Goal: Use online tool/utility: Utilize a website feature to perform a specific function

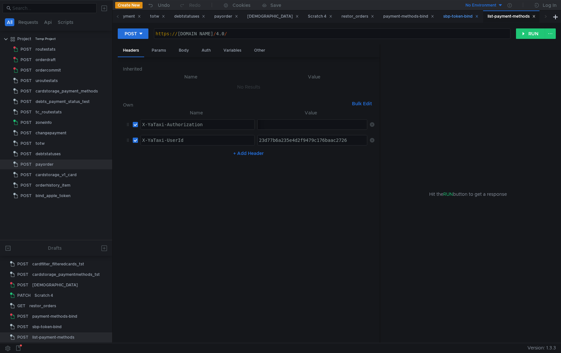
click at [448, 15] on div "sbp-token-bind" at bounding box center [461, 16] width 35 height 7
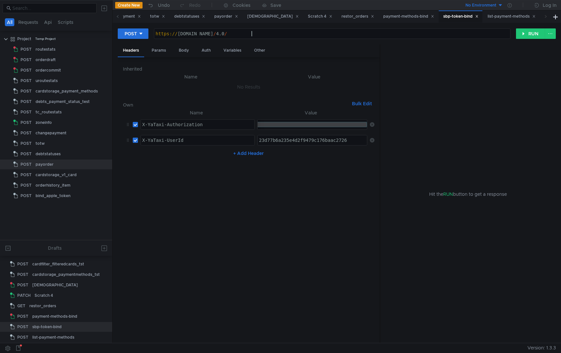
click at [260, 37] on div "https:// [DOMAIN_NAME] / 4.0 /" at bounding box center [332, 39] width 356 height 16
paste textarea "/4.0/sbp-token/v1/bind"
type textarea "[URL][DOMAIN_NAME]"
click at [389, 19] on div "payment-methods-bind" at bounding box center [409, 16] width 51 height 7
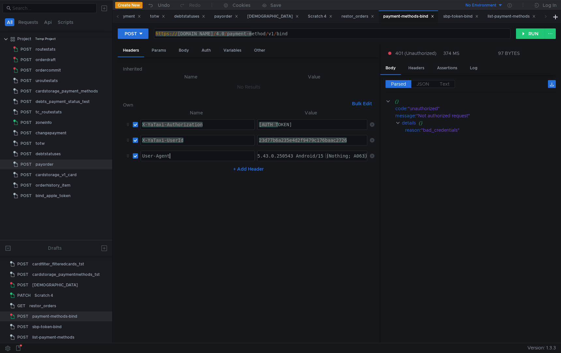
click at [187, 160] on div "User-Agent" at bounding box center [198, 161] width 114 height 16
click at [450, 15] on div "sbp-token-bind" at bounding box center [461, 16] width 35 height 7
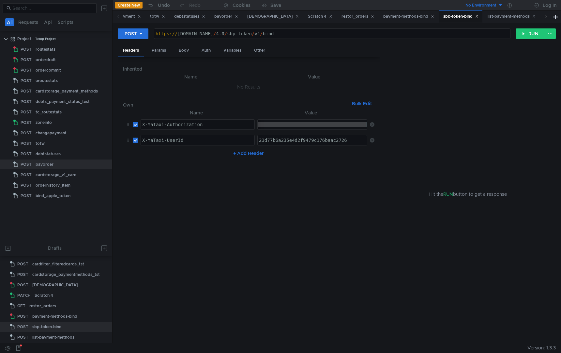
click at [196, 141] on div "X-YaTaxi-UserId" at bounding box center [198, 145] width 114 height 16
paste textarea "User-Agent"
type textarea "X-YaTaxi-UserId"
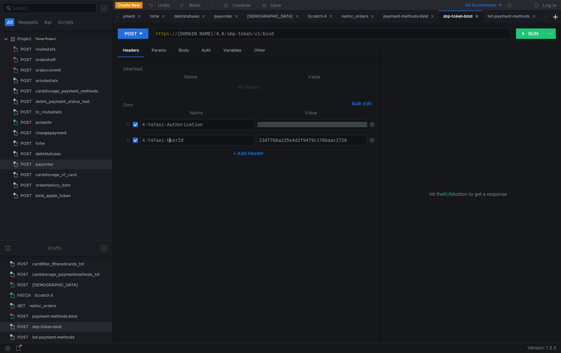
click at [255, 152] on button "+ Add Header" at bounding box center [249, 153] width 36 height 8
click at [170, 155] on div at bounding box center [198, 161] width 114 height 16
paste textarea "User-Agent"
type textarea "User-Agent"
click at [396, 19] on div "payment-methods-bind" at bounding box center [409, 16] width 51 height 7
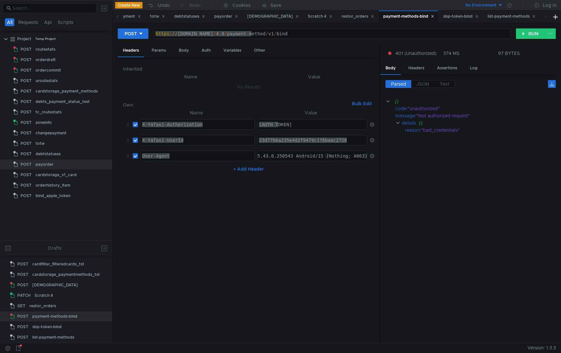
click at [290, 158] on div "yandex-taxi/5.43.0.250543 Android/15 (Nothing; A063)" at bounding box center [295, 161] width 145 height 16
click at [456, 13] on div "sbp-token-bind" at bounding box center [461, 16] width 35 height 7
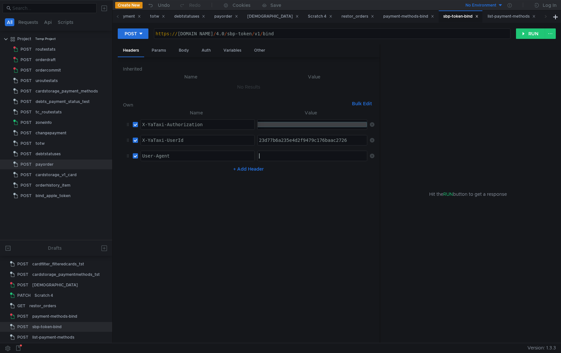
click at [293, 159] on div at bounding box center [313, 161] width 111 height 16
paste textarea "yandex-taxi/5.43.0.250543 Android/15 (Nothing; A063)"
type textarea "yandex-taxi/5.43.0.250543 Android/15 (Nothing; A063)"
click at [185, 48] on div "Body" at bounding box center [184, 50] width 21 height 12
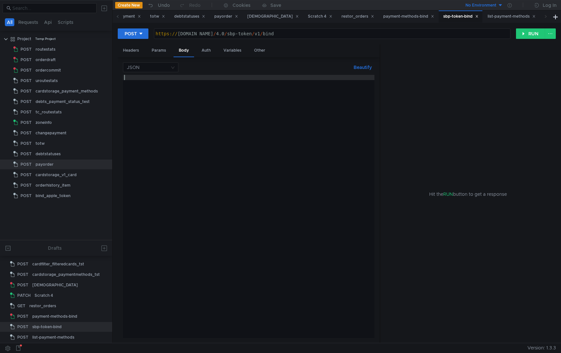
click at [240, 87] on div at bounding box center [249, 211] width 252 height 273
paste textarea "}"
type textarea "}"
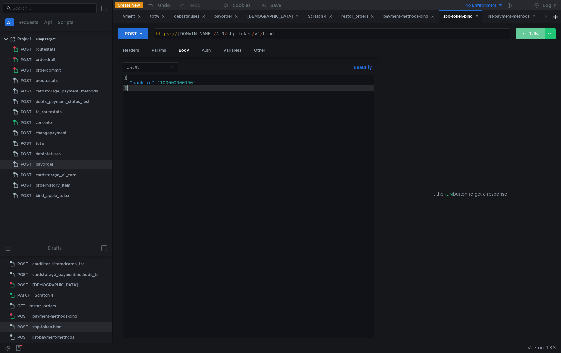
click at [524, 32] on button "RUN" at bounding box center [530, 33] width 29 height 10
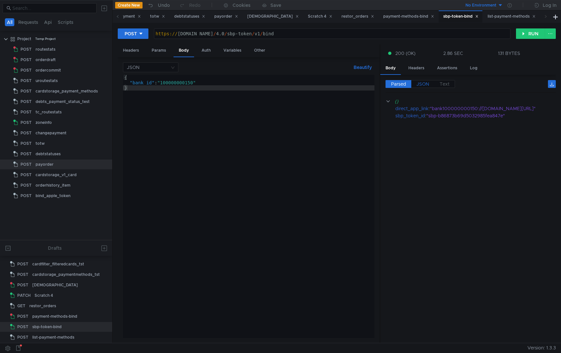
click at [423, 81] on span "JSON" at bounding box center [423, 84] width 13 height 6
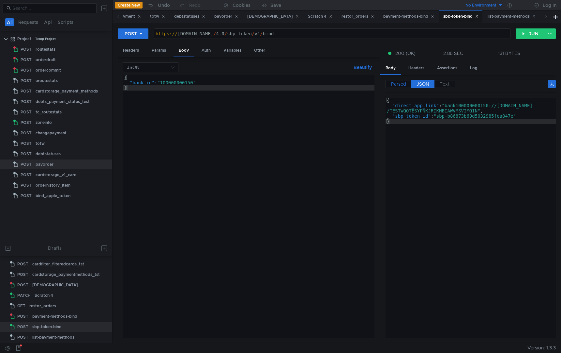
click at [402, 82] on span "Parsed" at bounding box center [398, 84] width 15 height 6
click at [397, 86] on span "Parsed" at bounding box center [398, 84] width 15 height 6
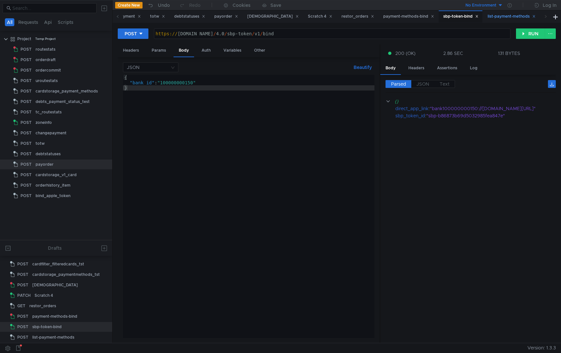
click at [498, 17] on div "list-payment-methods" at bounding box center [512, 16] width 48 height 7
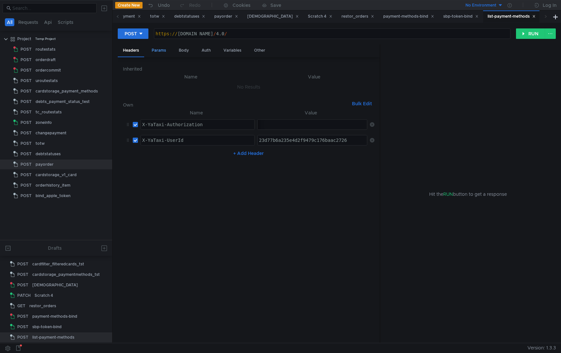
click at [162, 50] on div "Params" at bounding box center [159, 50] width 25 height 12
click at [184, 51] on div "Body" at bounding box center [184, 50] width 21 height 12
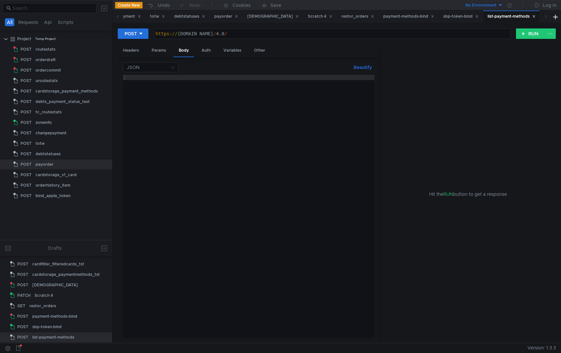
click at [168, 84] on div at bounding box center [249, 211] width 252 height 273
paste textarea "}"
type textarea "}"
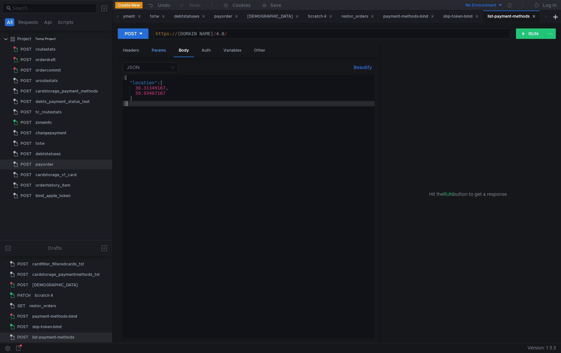
click at [161, 49] on div "Params" at bounding box center [159, 50] width 25 height 12
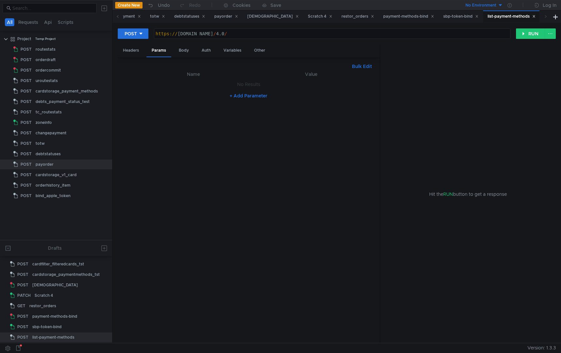
click at [245, 99] on button "+ Add Parameter" at bounding box center [248, 96] width 43 height 8
click at [220, 87] on div at bounding box center [198, 91] width 114 height 16
type textarea "service"
click at [312, 86] on div at bounding box center [313, 91] width 111 height 16
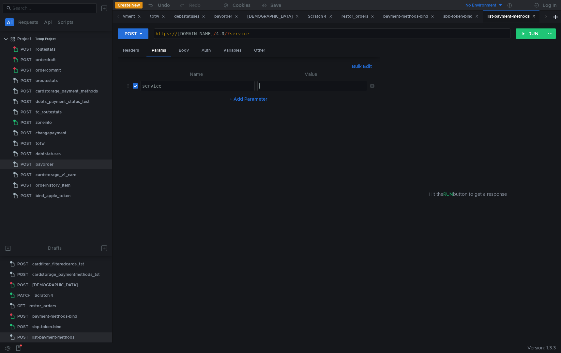
paste textarea "scooters"
type textarea "scooters"
click at [138, 52] on div "Headers" at bounding box center [131, 50] width 26 height 12
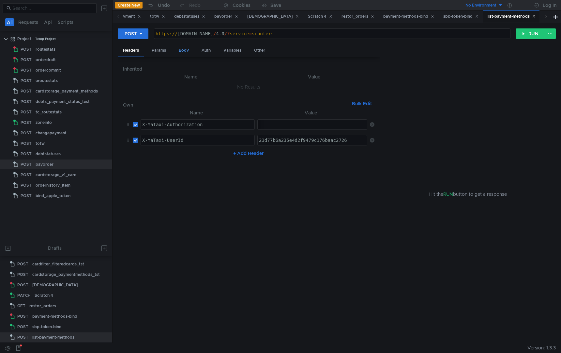
click at [184, 50] on div "Body" at bounding box center [184, 50] width 21 height 12
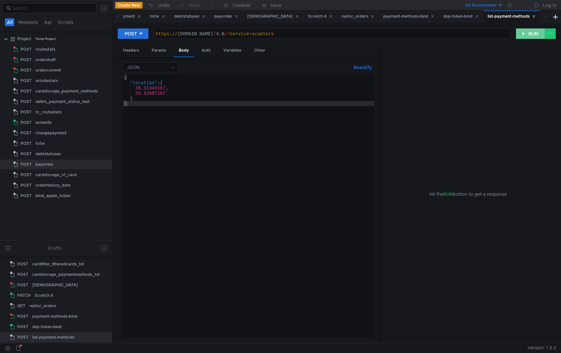
click at [525, 36] on button "RUN" at bounding box center [530, 33] width 29 height 10
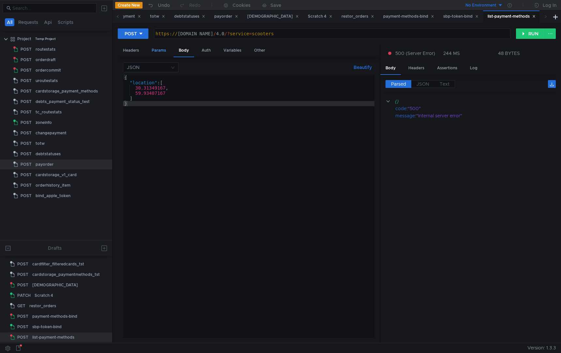
click at [167, 49] on div "Params" at bounding box center [159, 50] width 25 height 12
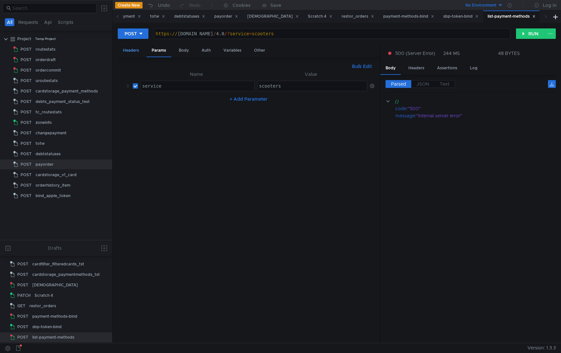
click at [118, 52] on div "Headers" at bounding box center [131, 50] width 26 height 12
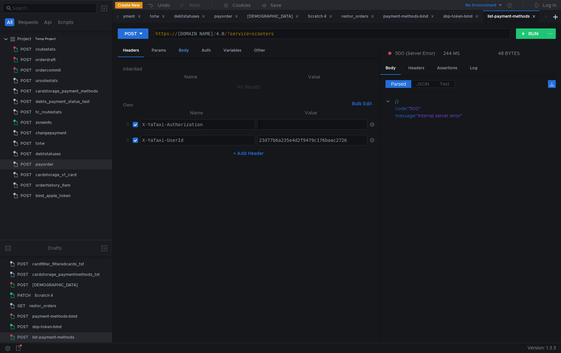
click at [186, 45] on div "Body" at bounding box center [184, 50] width 21 height 12
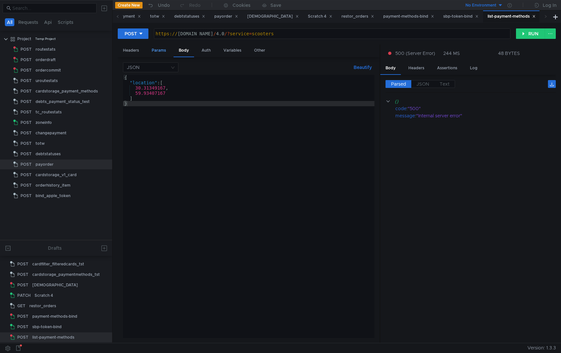
click at [166, 49] on div "Params" at bounding box center [159, 50] width 25 height 12
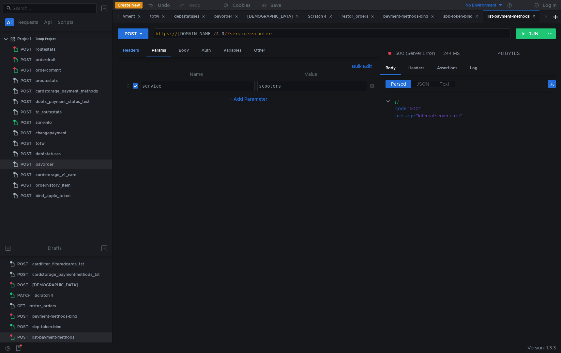
click at [133, 54] on div "Headers" at bounding box center [131, 50] width 26 height 12
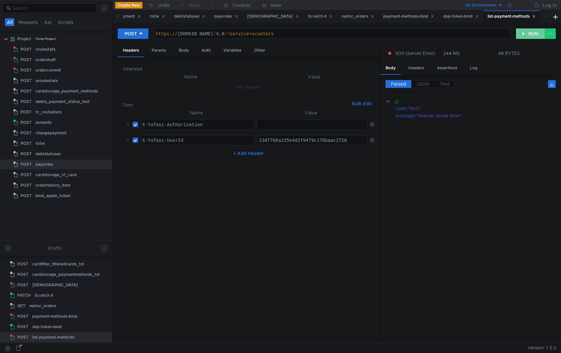
click at [536, 34] on button "RUN" at bounding box center [530, 33] width 29 height 10
drag, startPoint x: 284, startPoint y: 124, endPoint x: 186, endPoint y: 124, distance: 98.3
click at [186, 124] on tr "X-YaTaxi-Authorization X-YaTaxi-Authorization ההההההההההההההההההההההההההההההההה…" at bounding box center [249, 125] width 252 height 16
